Goal: Task Accomplishment & Management: Use online tool/utility

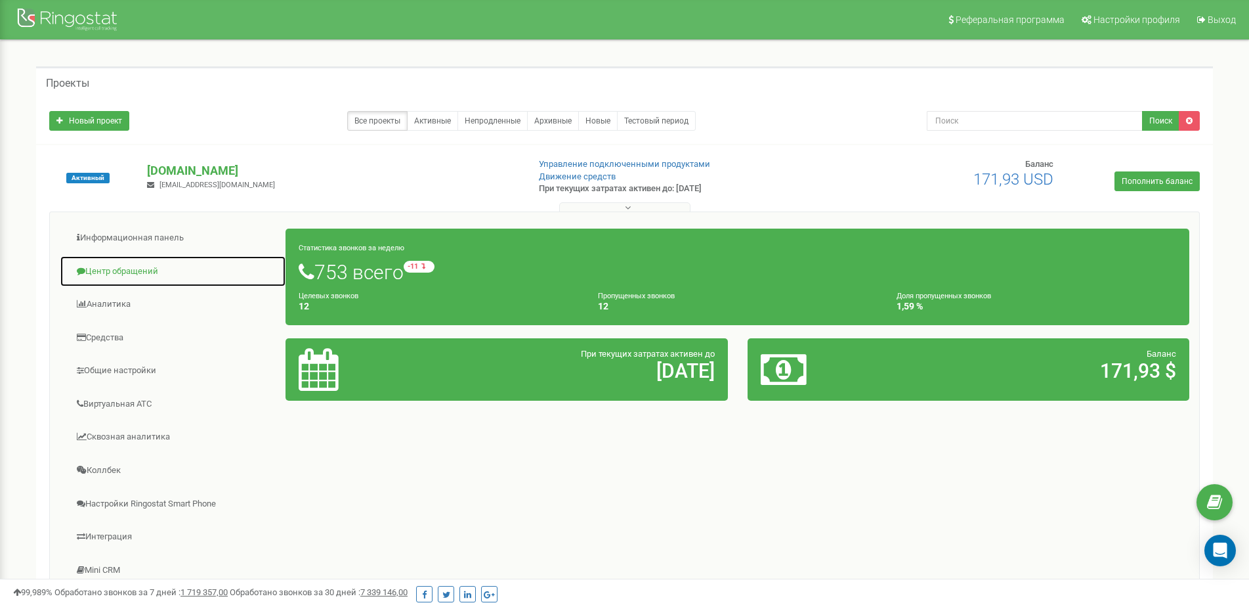
click at [126, 268] on link "Центр обращений" at bounding box center [173, 271] width 226 height 32
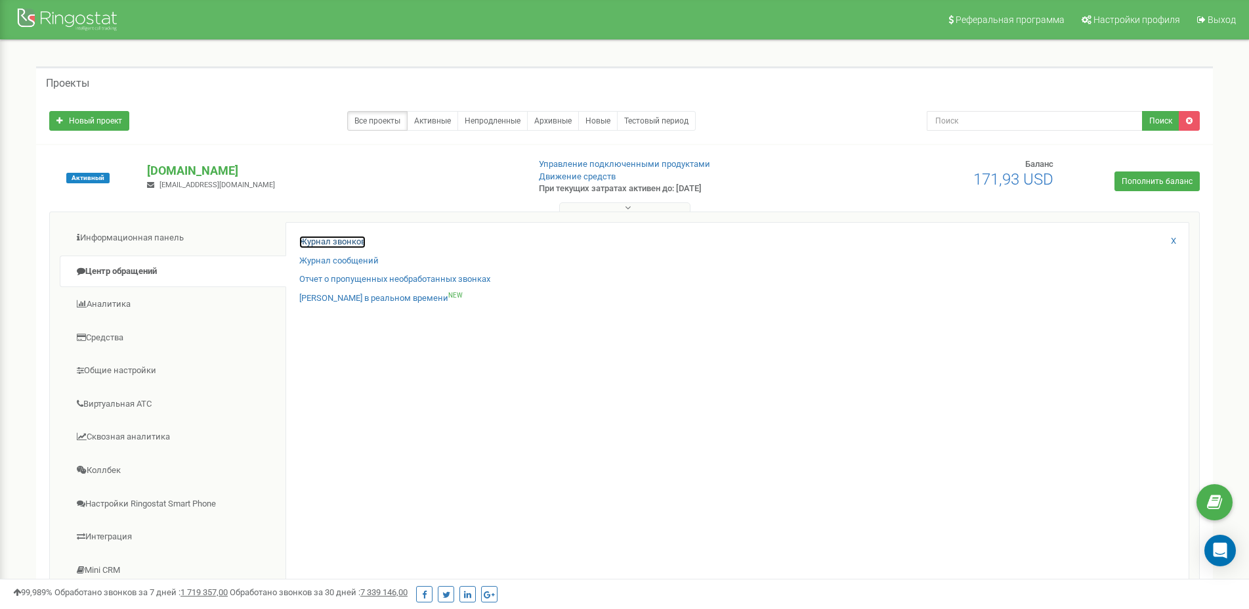
click at [335, 236] on link "Журнал звонков" at bounding box center [332, 242] width 66 height 12
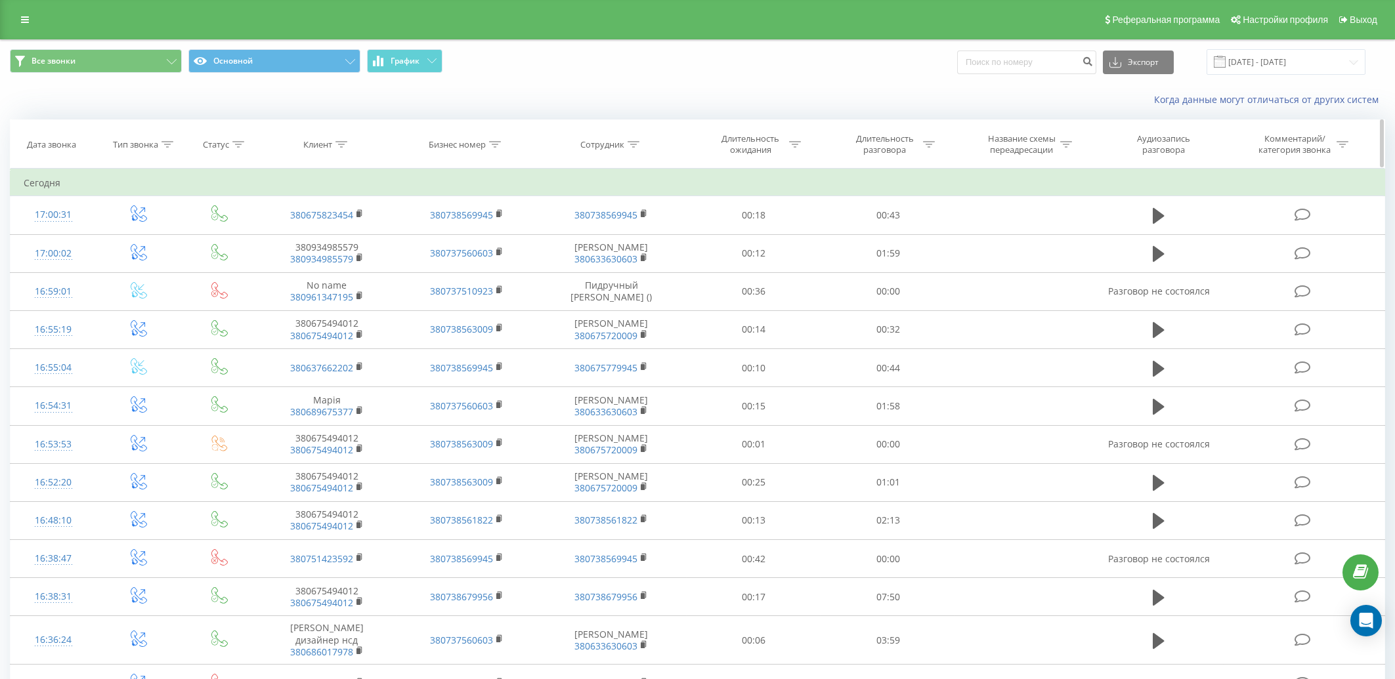
click at [633, 146] on icon at bounding box center [634, 144] width 12 height 7
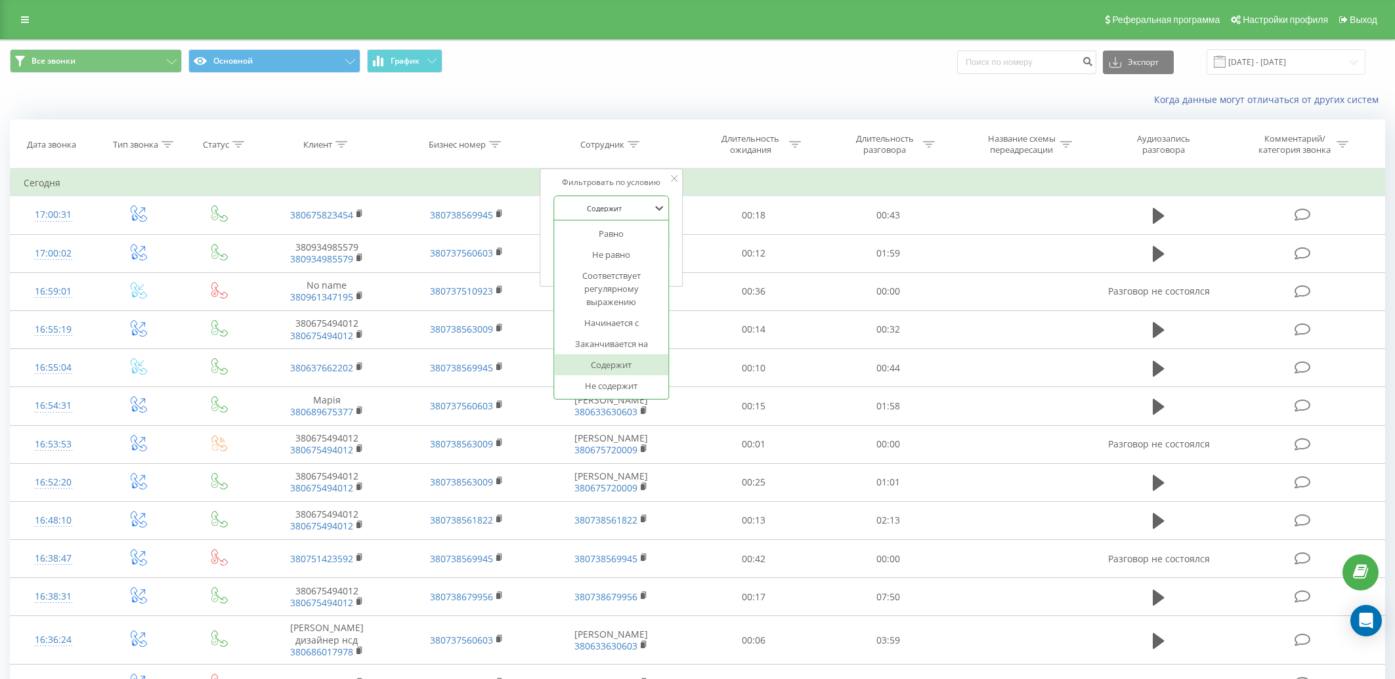
click at [639, 207] on div at bounding box center [604, 208] width 93 height 12
click at [652, 186] on div "Фильтровать по условию" at bounding box center [612, 182] width 116 height 13
click at [656, 242] on input "text" at bounding box center [612, 238] width 116 height 23
click at [658, 218] on div at bounding box center [659, 208] width 14 height 20
type input "l"
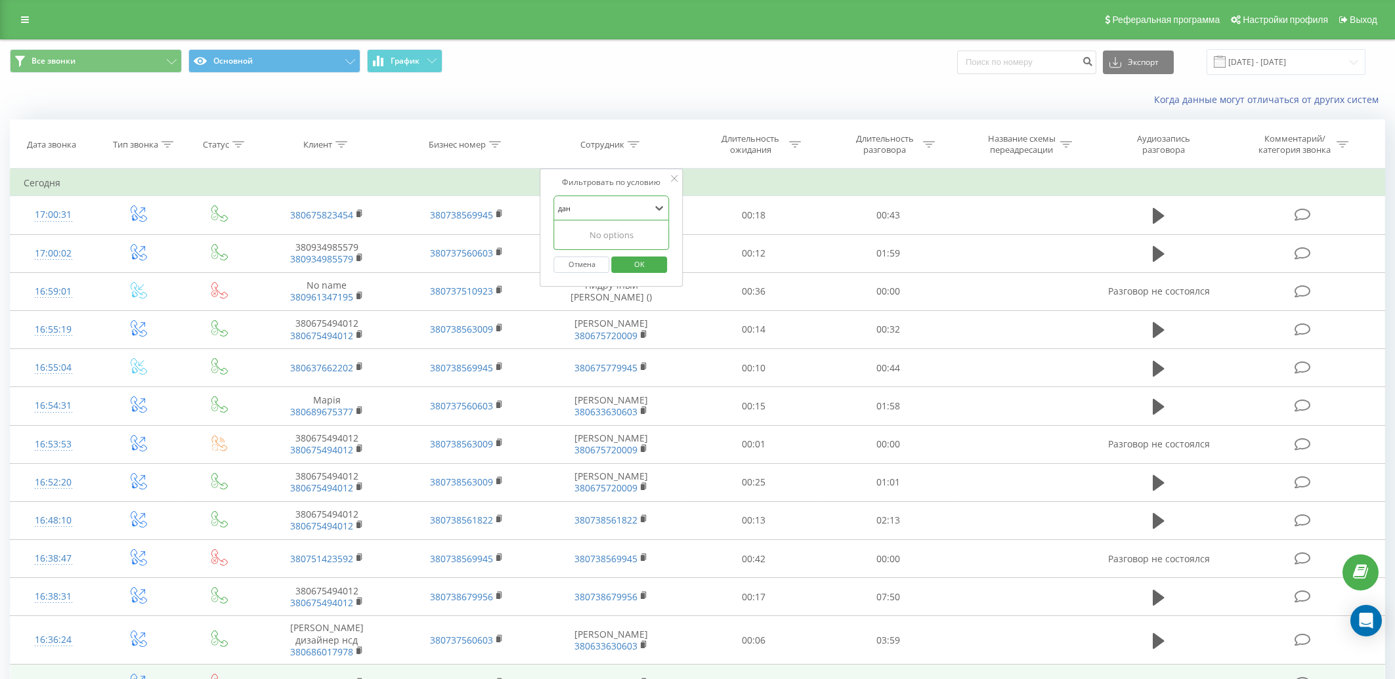
type input "дан"
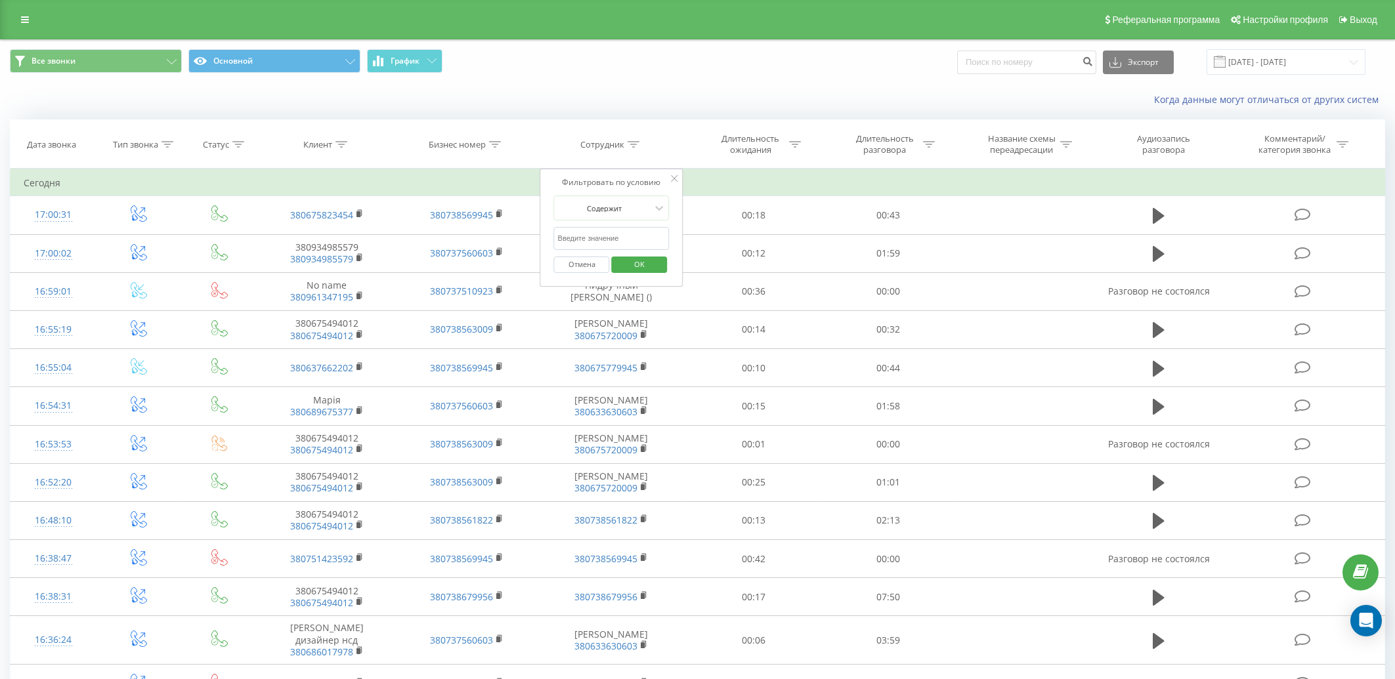
click at [679, 93] on div "Когда данные могут отличаться от других систем" at bounding box center [698, 100] width 1394 height 32
click at [677, 180] on icon at bounding box center [674, 178] width 7 height 7
click at [638, 137] on th "Сотрудник" at bounding box center [611, 144] width 150 height 49
click at [633, 147] on icon at bounding box center [634, 144] width 12 height 7
click at [626, 234] on input "text" at bounding box center [612, 238] width 116 height 23
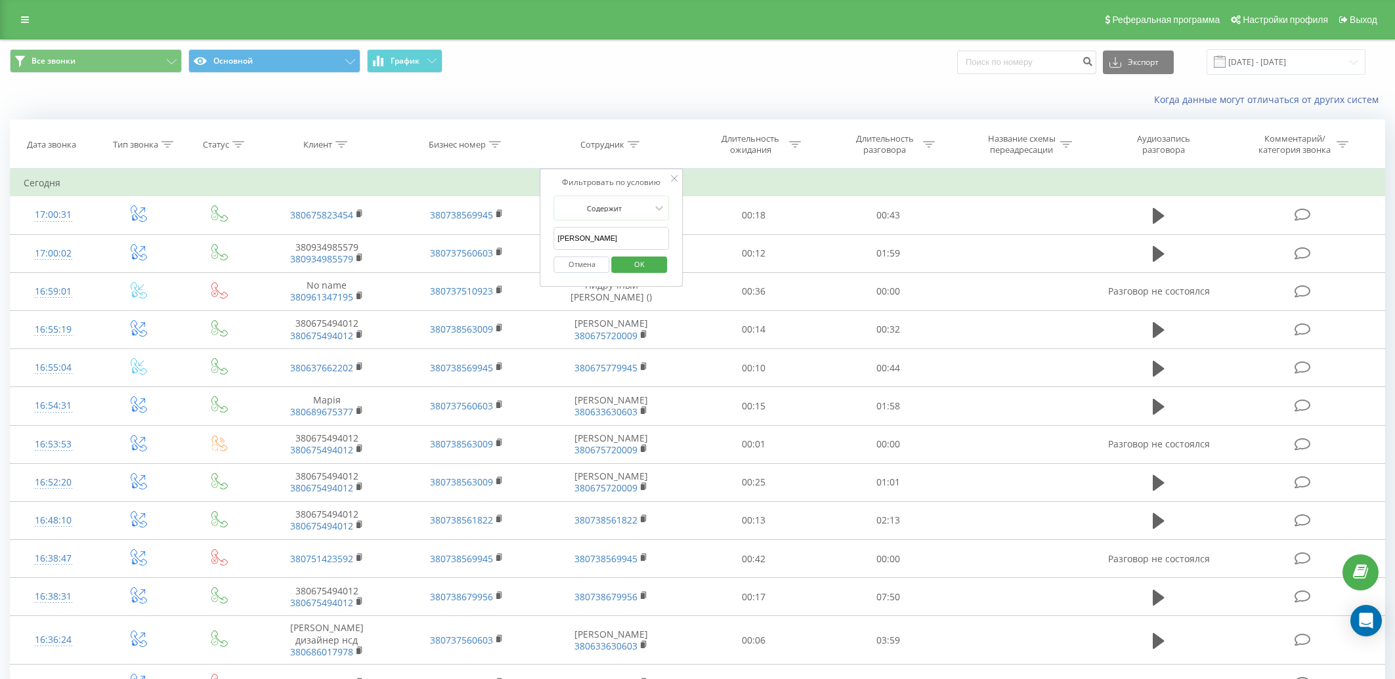
type input "данько"
click at [636, 264] on span "OK" at bounding box center [639, 264] width 37 height 20
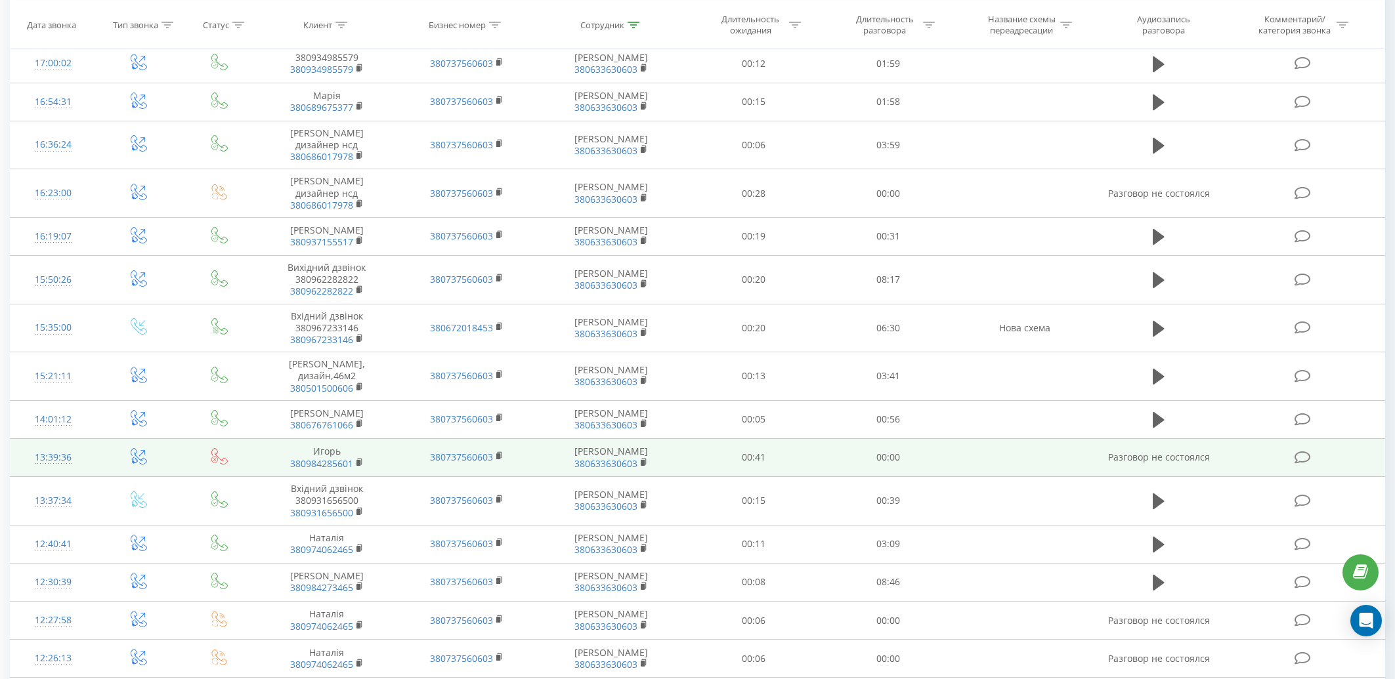
scroll to position [81, 0]
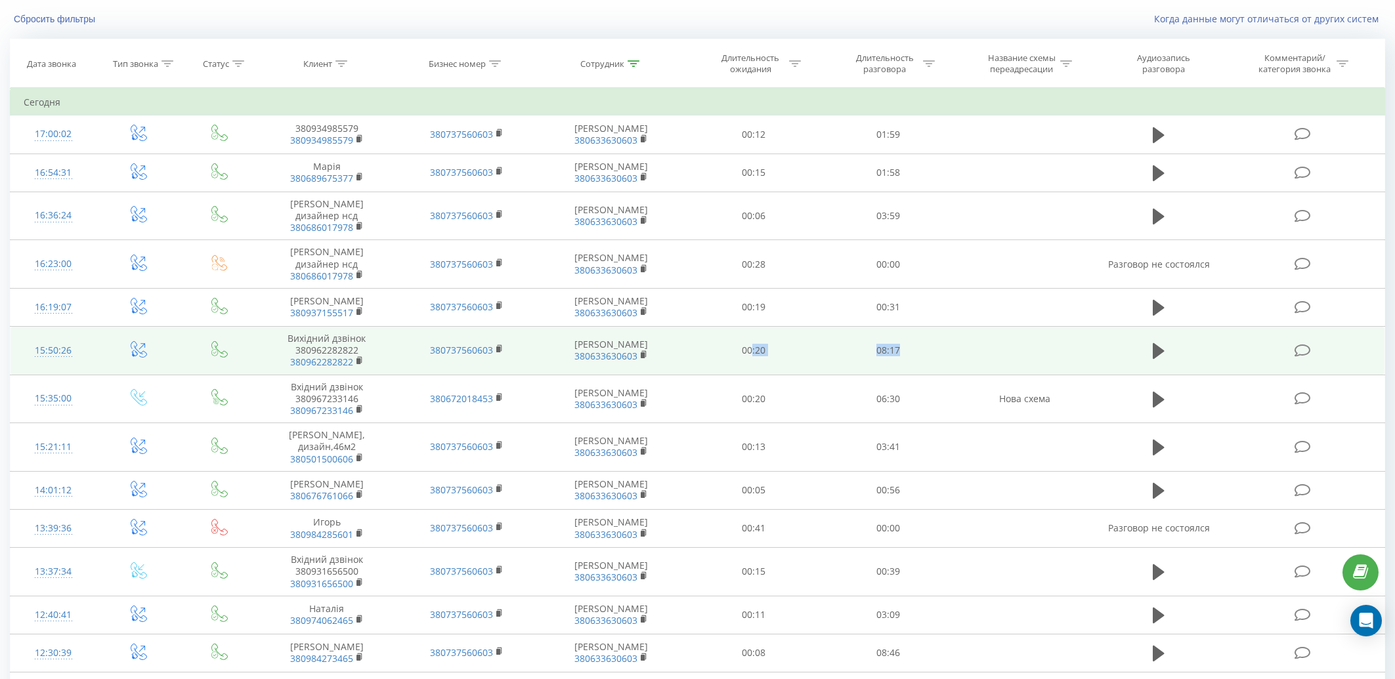
drag, startPoint x: 907, startPoint y: 379, endPoint x: 875, endPoint y: 326, distance: 61.6
click at [750, 351] on tbody "Сегодня 17:00:02 380934985579 380934985579 380737560603 Данько Олена 3806336306…" at bounding box center [698, 615] width 1375 height 1052
click at [907, 327] on td "08:17" at bounding box center [888, 351] width 134 height 49
drag, startPoint x: 910, startPoint y: 335, endPoint x: 858, endPoint y: 323, distance: 53.2
click at [858, 327] on td "08:17" at bounding box center [888, 351] width 134 height 49
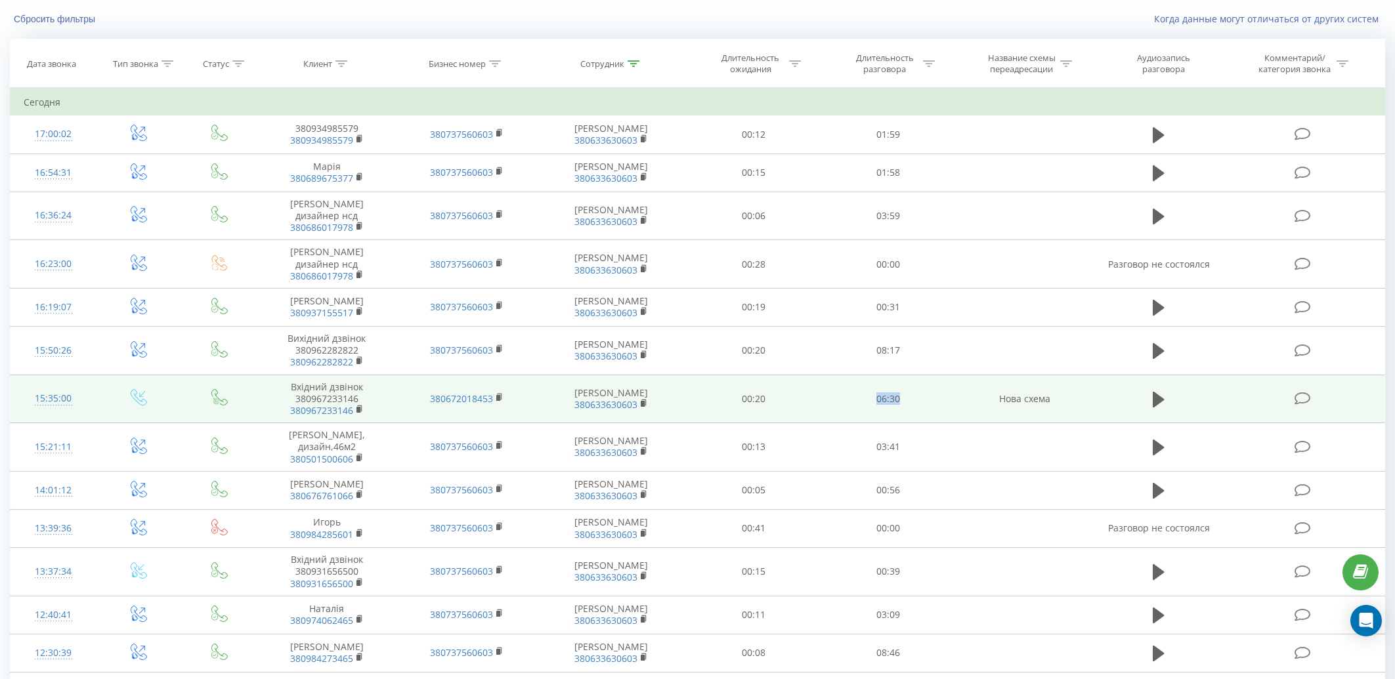
drag, startPoint x: 877, startPoint y: 376, endPoint x: 906, endPoint y: 391, distance: 32.6
click at [906, 381] on td "06:30" at bounding box center [888, 399] width 134 height 49
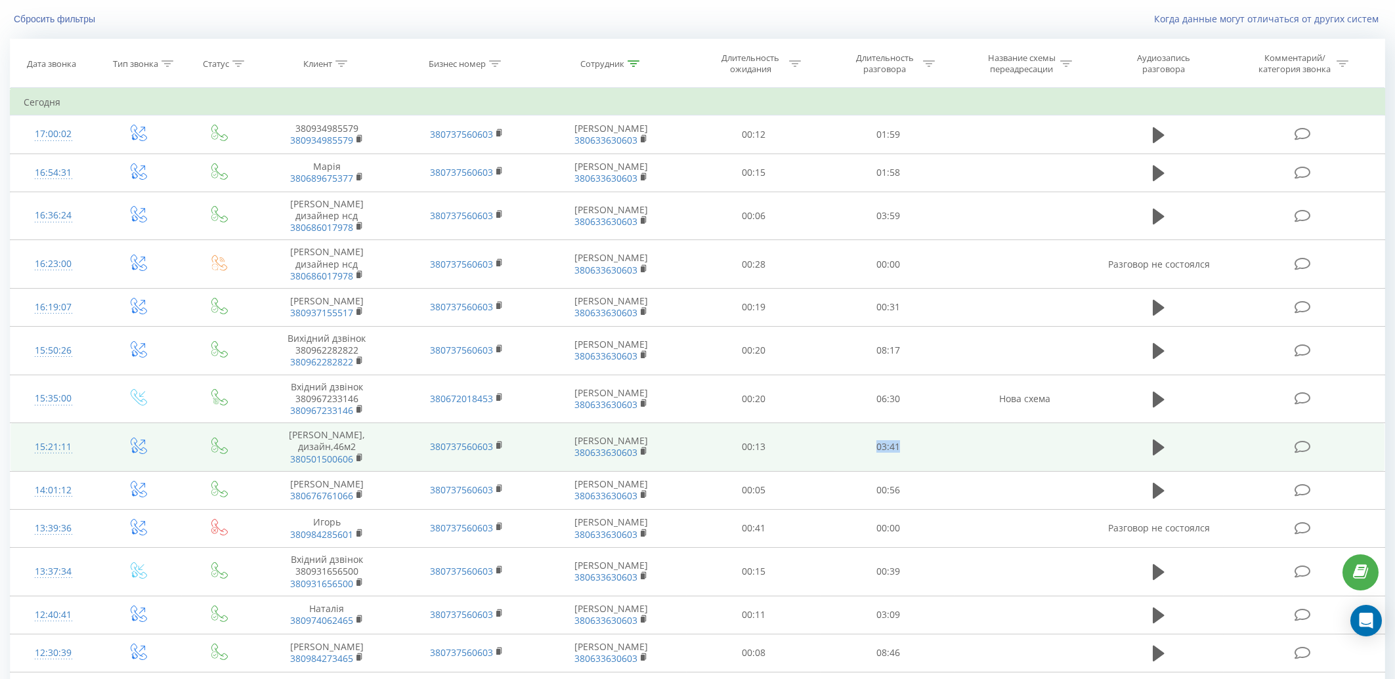
drag, startPoint x: 877, startPoint y: 437, endPoint x: 909, endPoint y: 428, distance: 33.5
click at [909, 425] on td "03:41" at bounding box center [888, 447] width 134 height 49
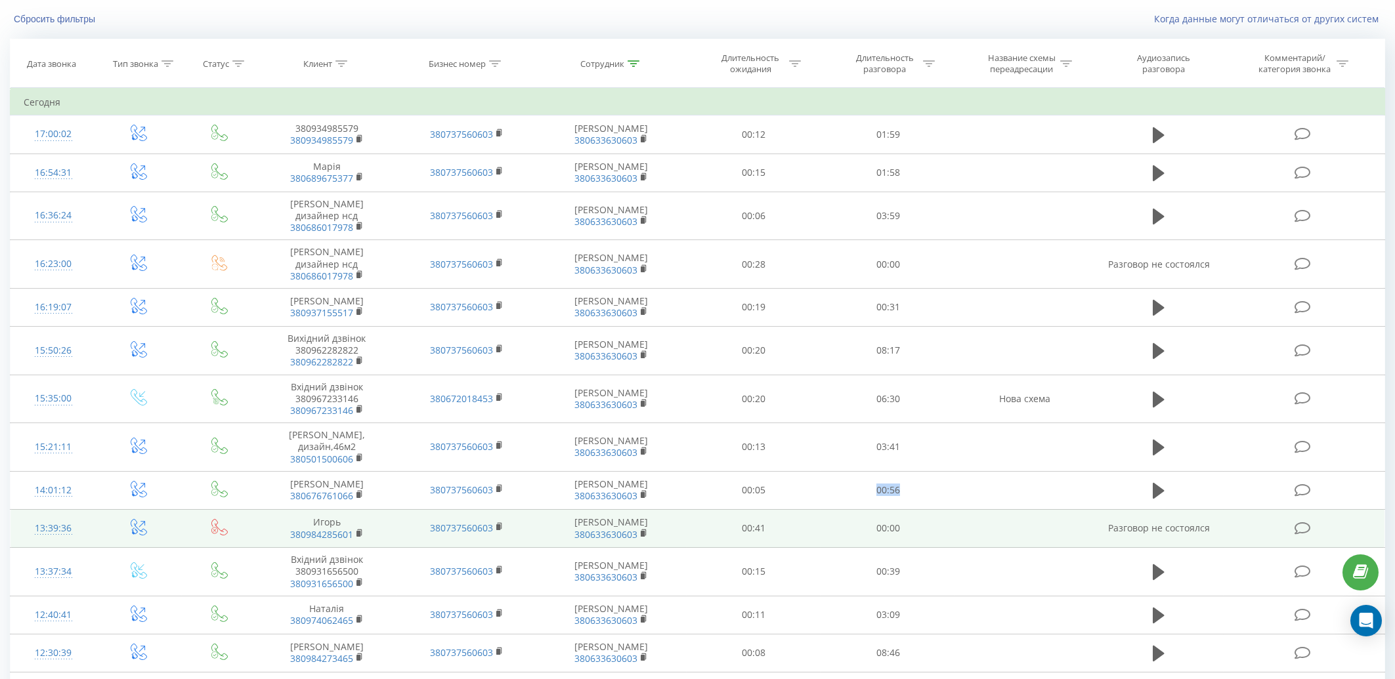
drag, startPoint x: 874, startPoint y: 472, endPoint x: 923, endPoint y: 498, distance: 55.2
click at [950, 471] on td "00:56" at bounding box center [888, 490] width 134 height 38
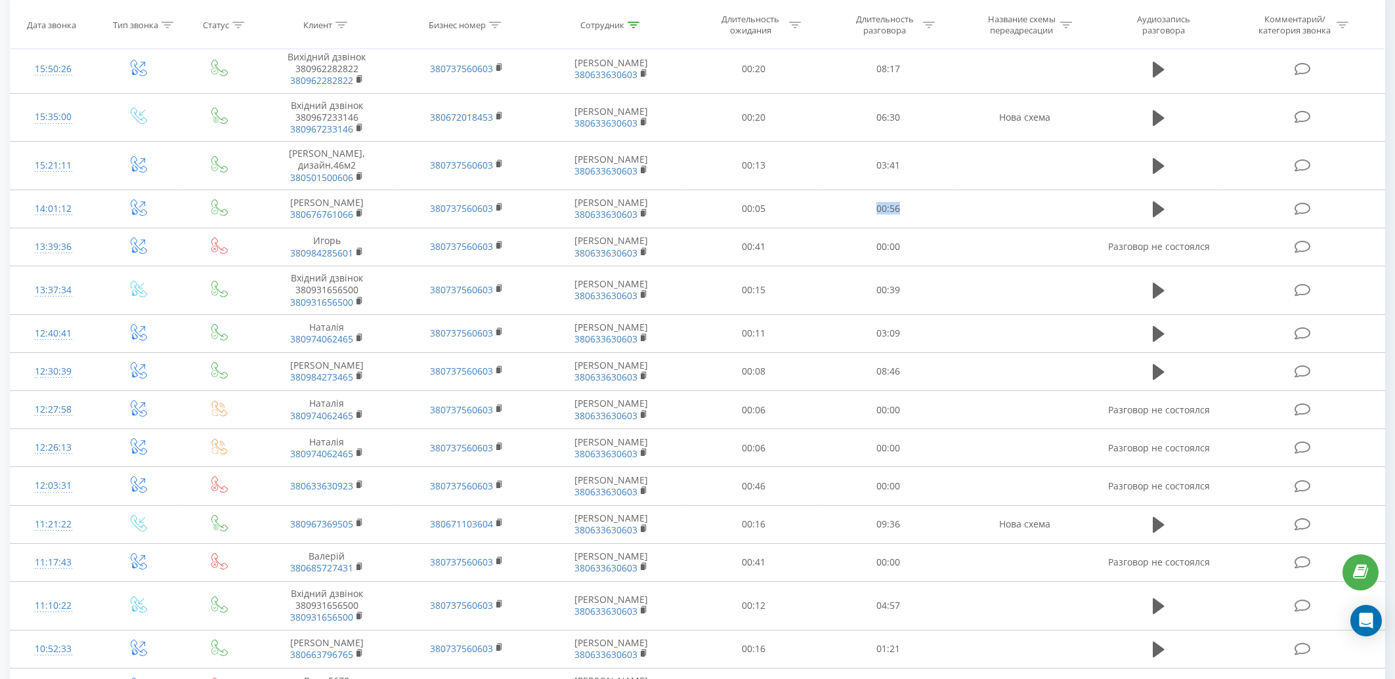
scroll to position [574, 0]
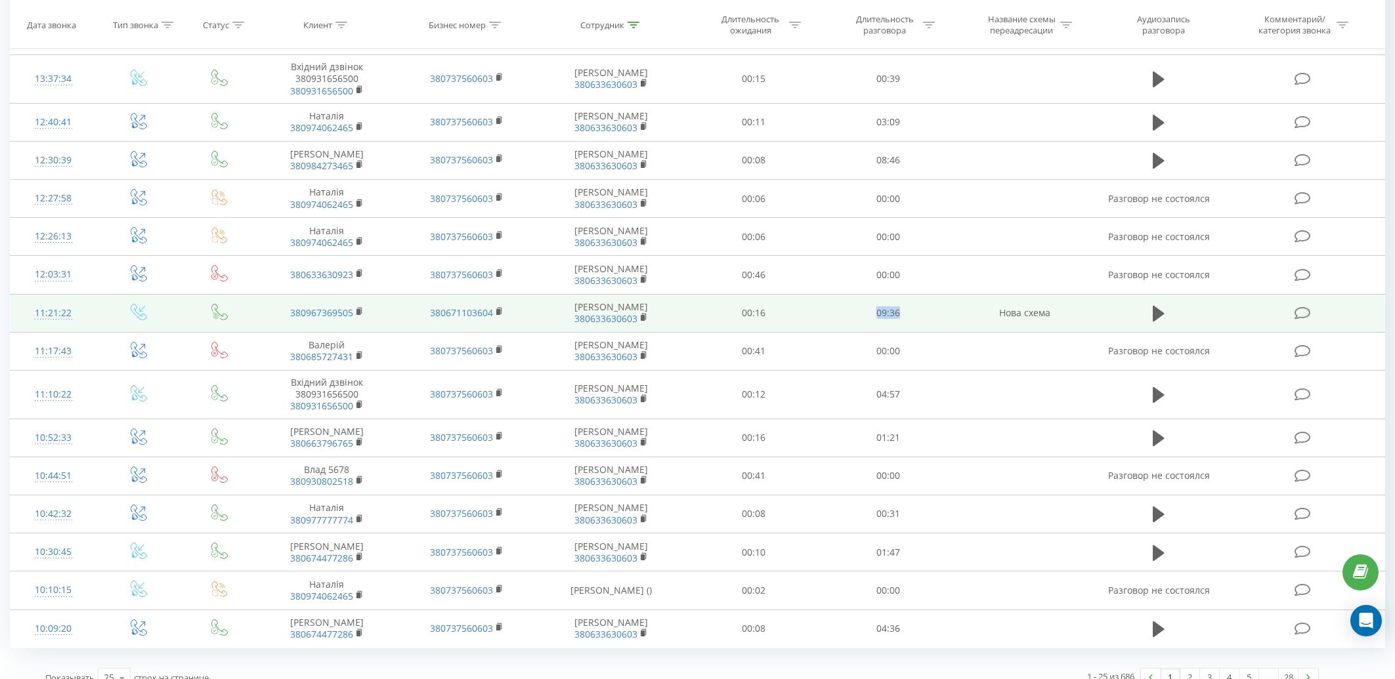
drag, startPoint x: 918, startPoint y: 289, endPoint x: 837, endPoint y: 308, distance: 83.4
click at [837, 308] on td "09:36" at bounding box center [888, 313] width 134 height 38
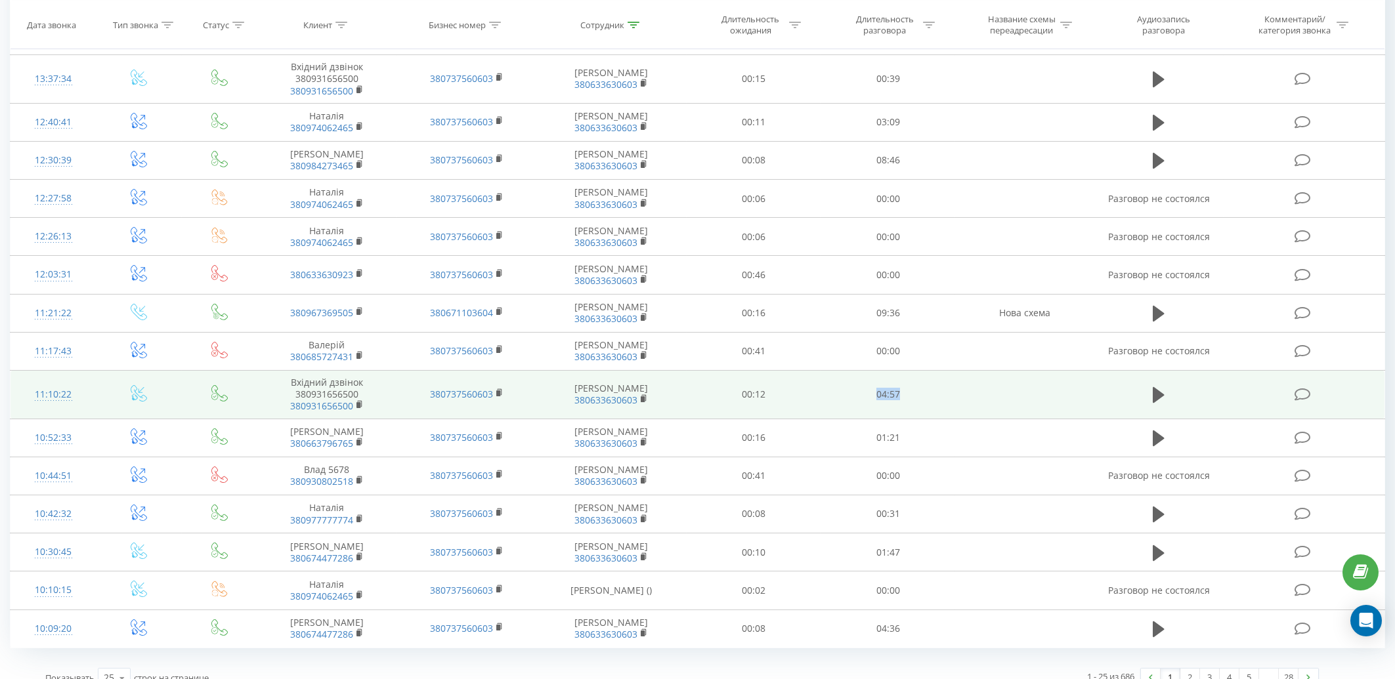
drag, startPoint x: 915, startPoint y: 371, endPoint x: 867, endPoint y: 377, distance: 48.3
click at [867, 377] on td "04:57" at bounding box center [888, 395] width 134 height 49
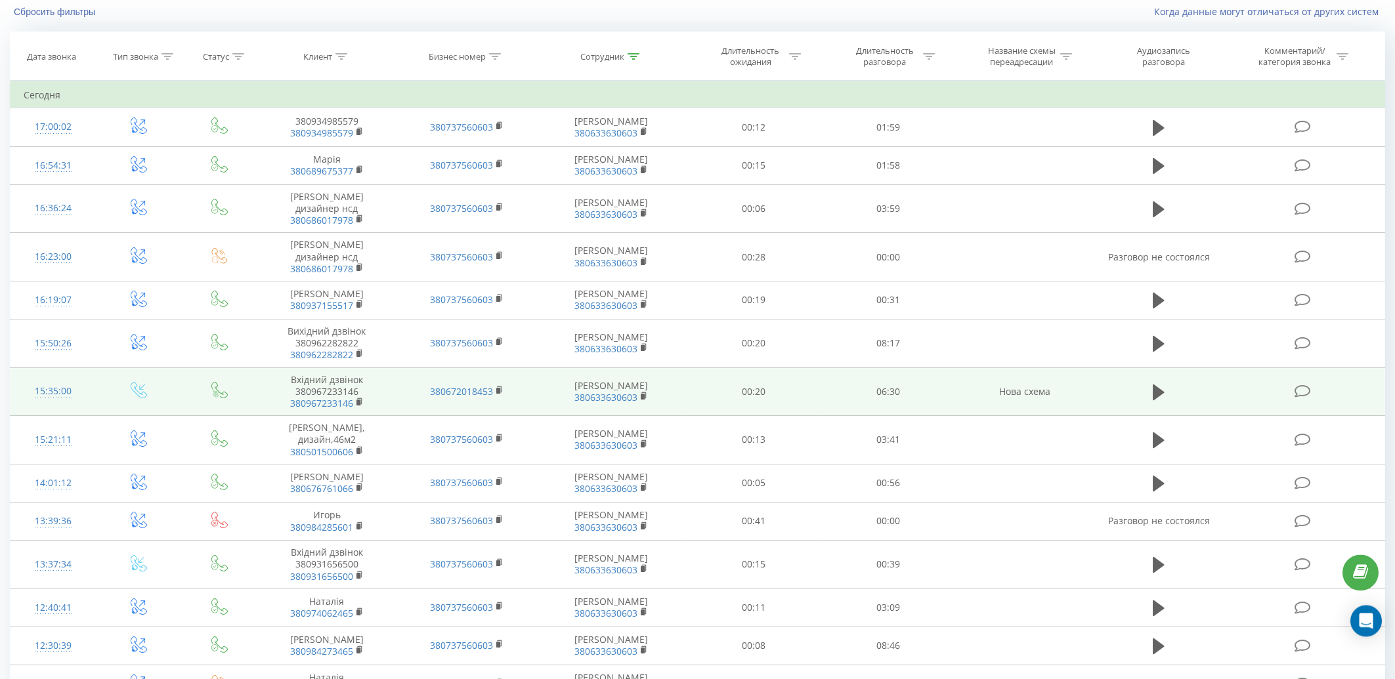
scroll to position [81, 0]
